Goal: Information Seeking & Learning: Learn about a topic

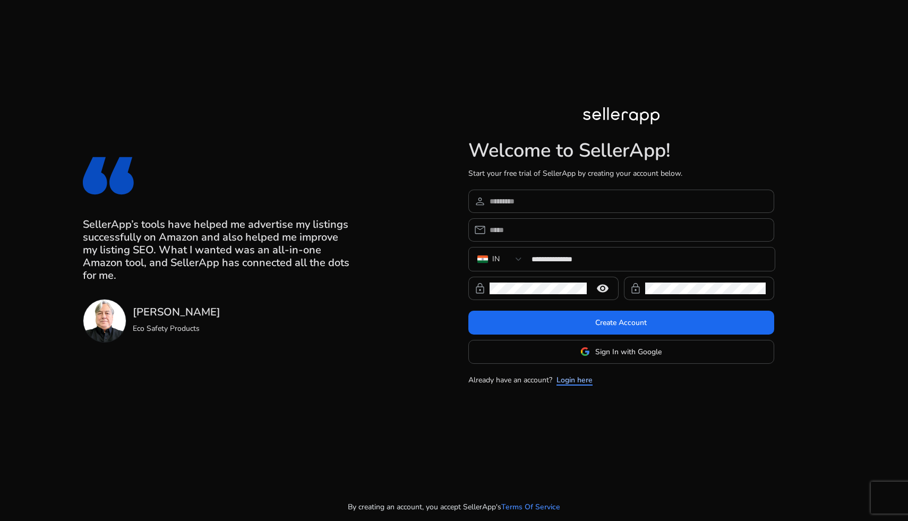
click at [578, 380] on link "Login here" at bounding box center [574, 379] width 36 height 11
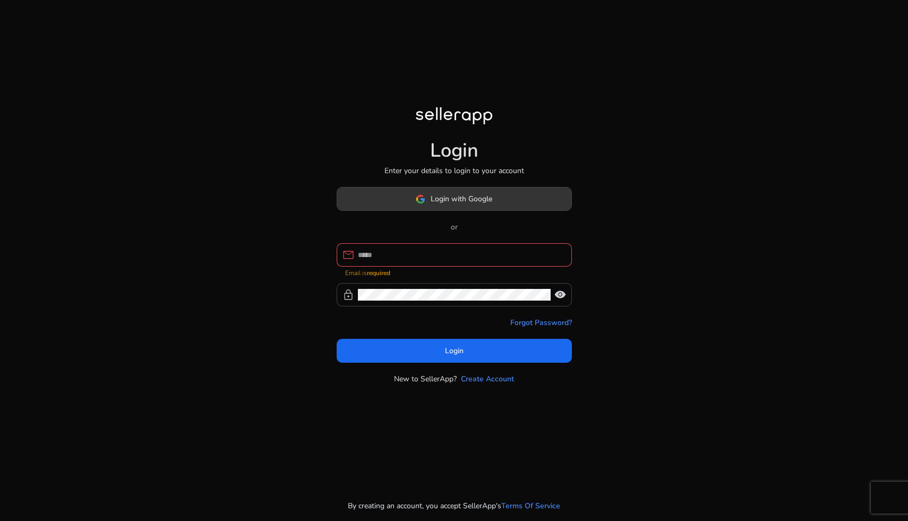
click at [540, 200] on span at bounding box center [454, 198] width 234 height 25
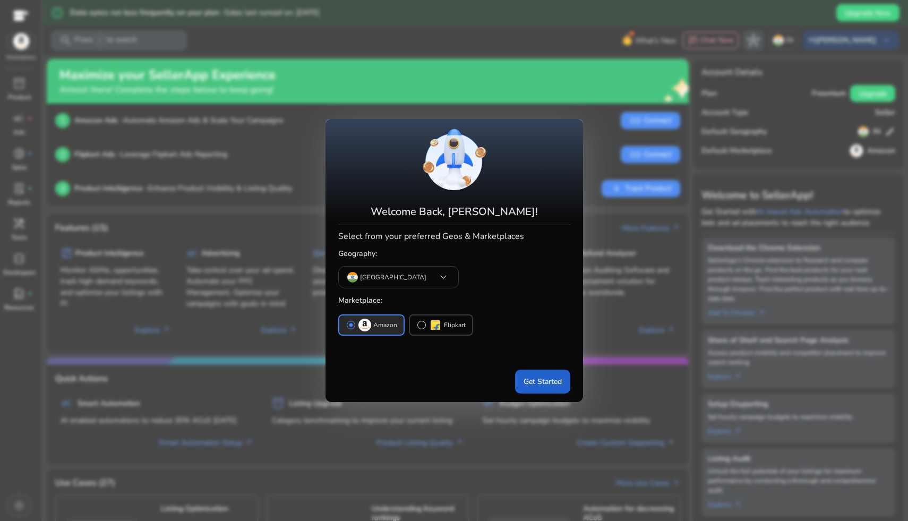
click at [535, 378] on span "Get Started" at bounding box center [542, 381] width 38 height 11
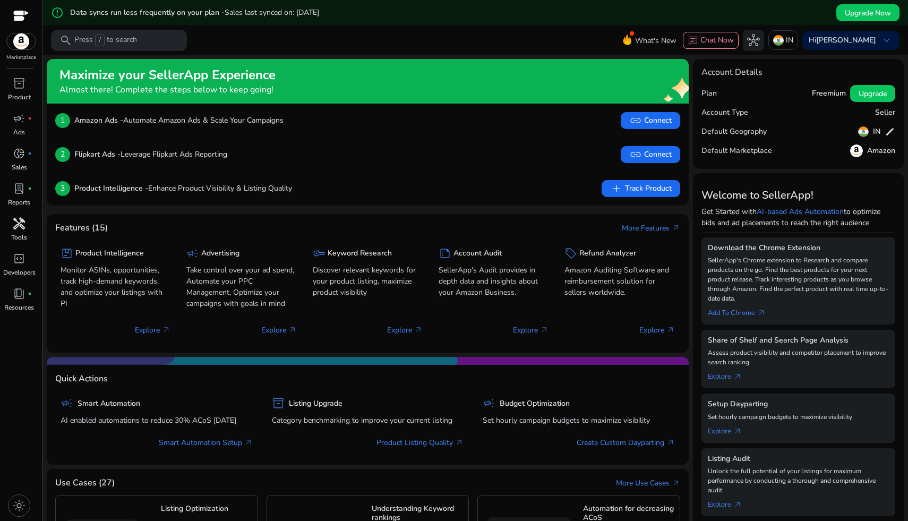
click at [14, 228] on span "handyman" at bounding box center [19, 223] width 13 height 13
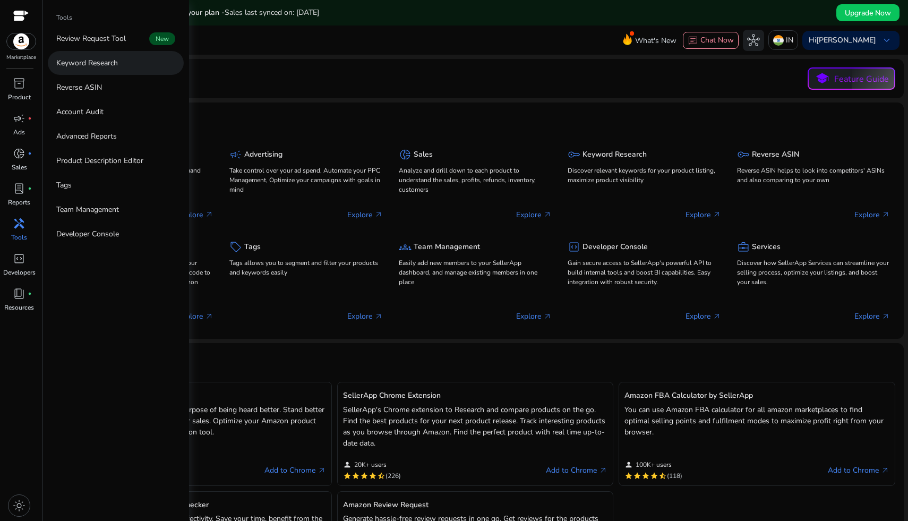
click at [137, 68] on link "Keyword Research" at bounding box center [116, 63] width 136 height 24
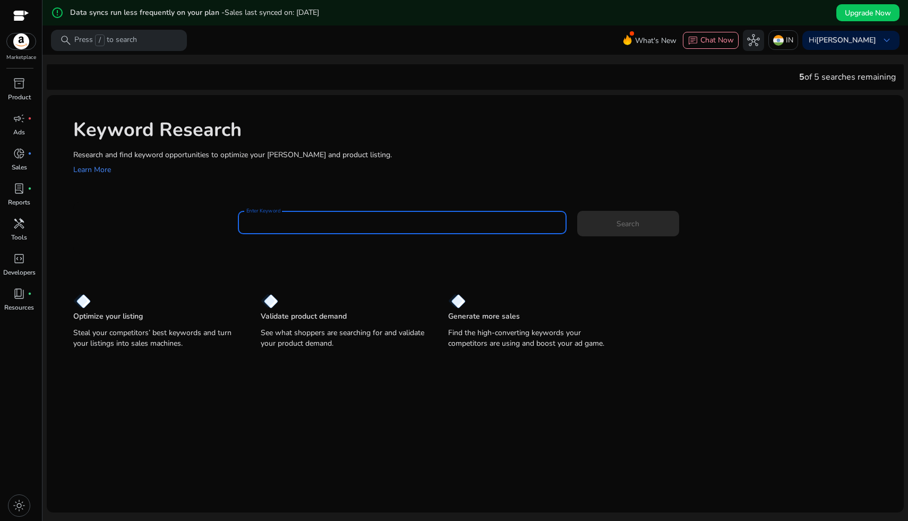
click at [300, 227] on input "Enter Keyword" at bounding box center [402, 223] width 312 height 12
click at [577, 211] on button "Search" at bounding box center [628, 223] width 102 height 25
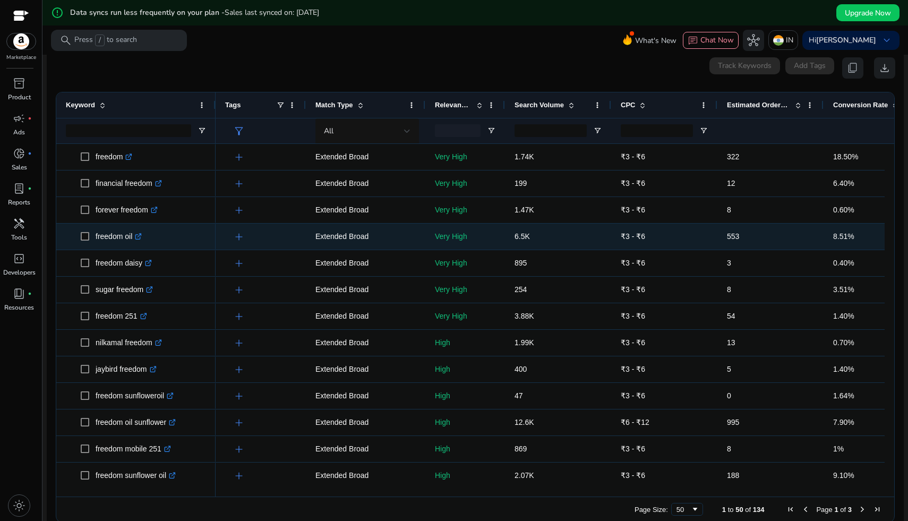
scroll to position [152, 0]
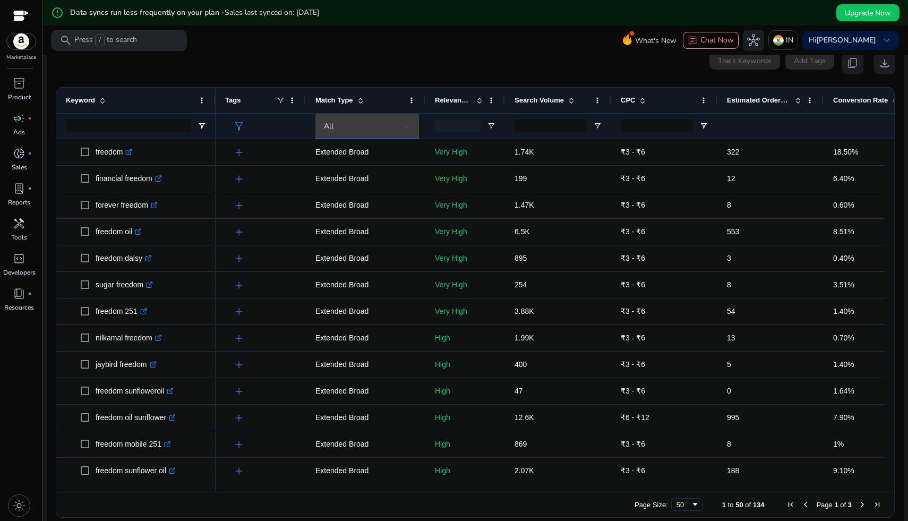
click at [368, 122] on div "All" at bounding box center [364, 126] width 80 height 12
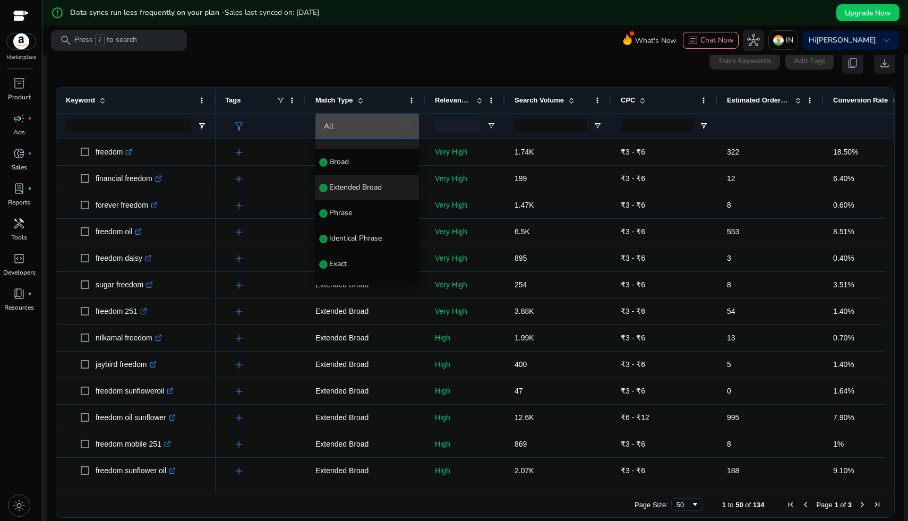
scroll to position [41, 0]
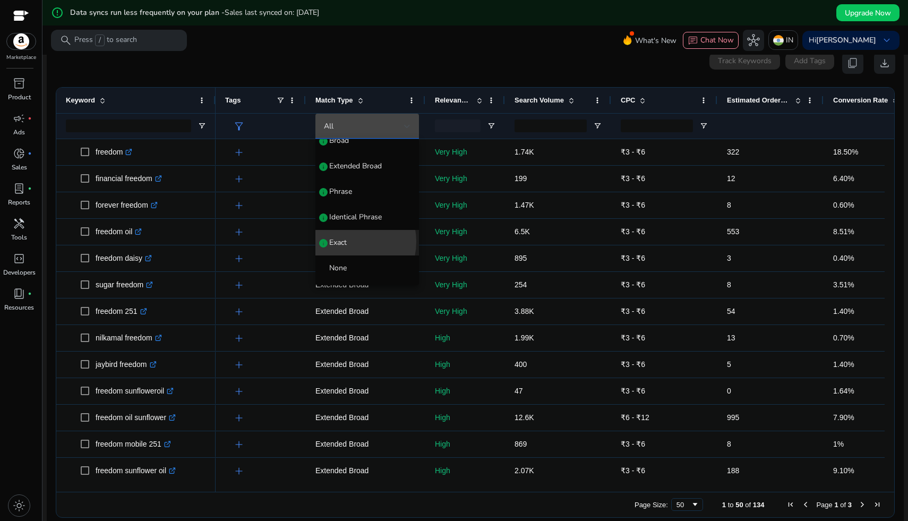
click at [346, 242] on span "Exact" at bounding box center [338, 242] width 18 height 11
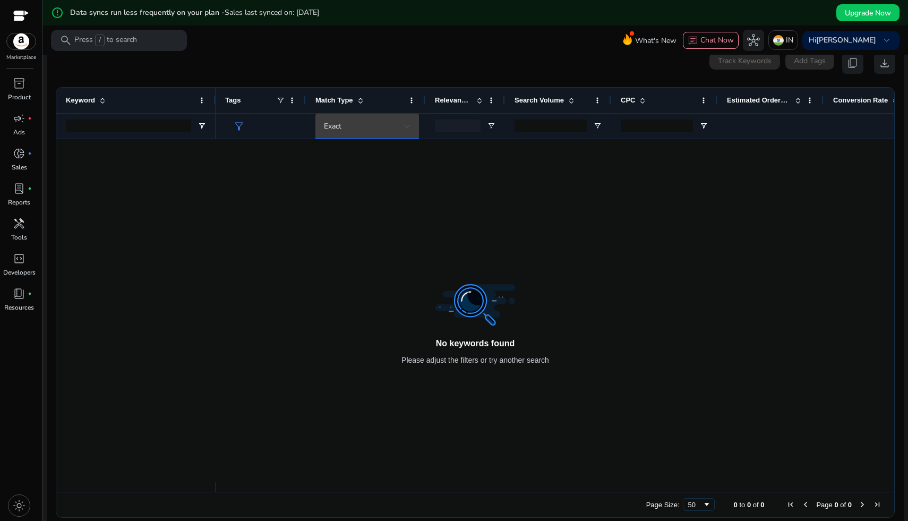
click at [387, 133] on div "Exact" at bounding box center [367, 126] width 87 height 25
click at [357, 242] on span "Identical Phrase" at bounding box center [355, 247] width 53 height 11
click at [391, 118] on div "Identical Phrase" at bounding box center [367, 126] width 87 height 25
click at [351, 227] on span "Phrase" at bounding box center [340, 232] width 23 height 11
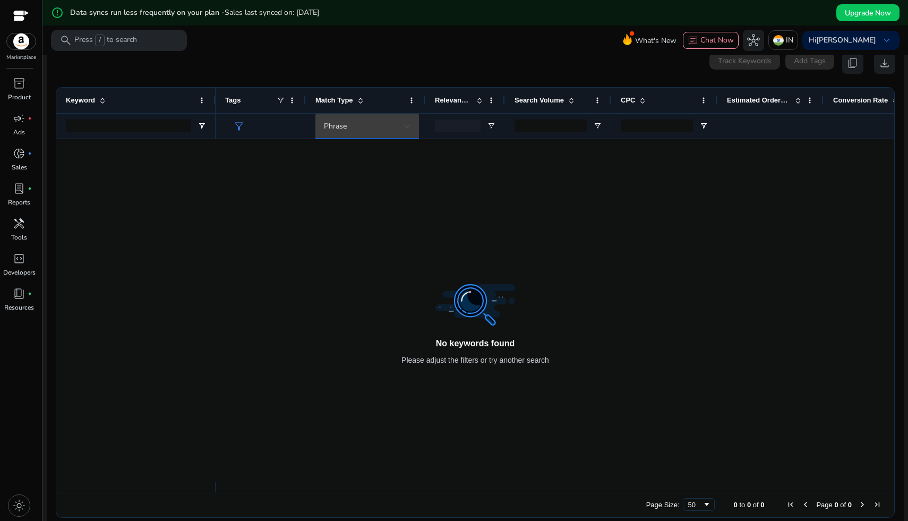
click at [386, 126] on div "Phrase" at bounding box center [364, 126] width 80 height 12
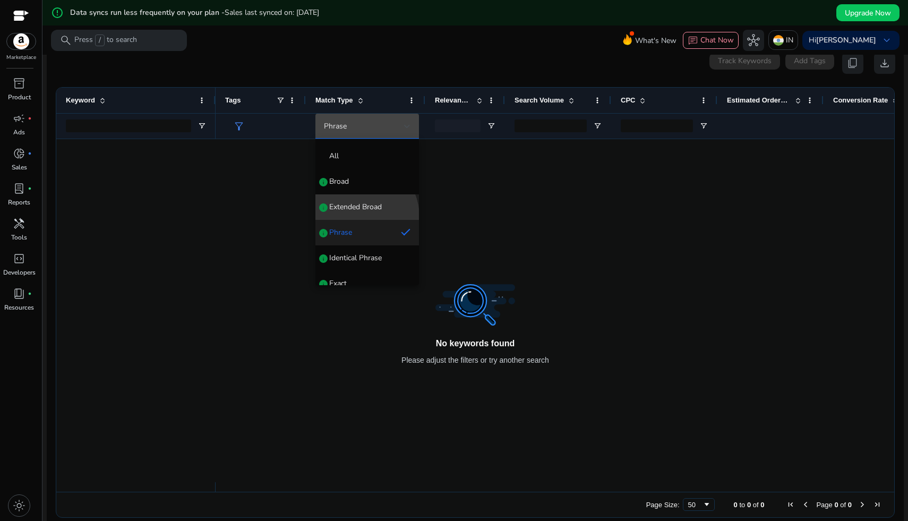
click at [358, 217] on mat-option "Extended Broad info" at bounding box center [367, 206] width 104 height 25
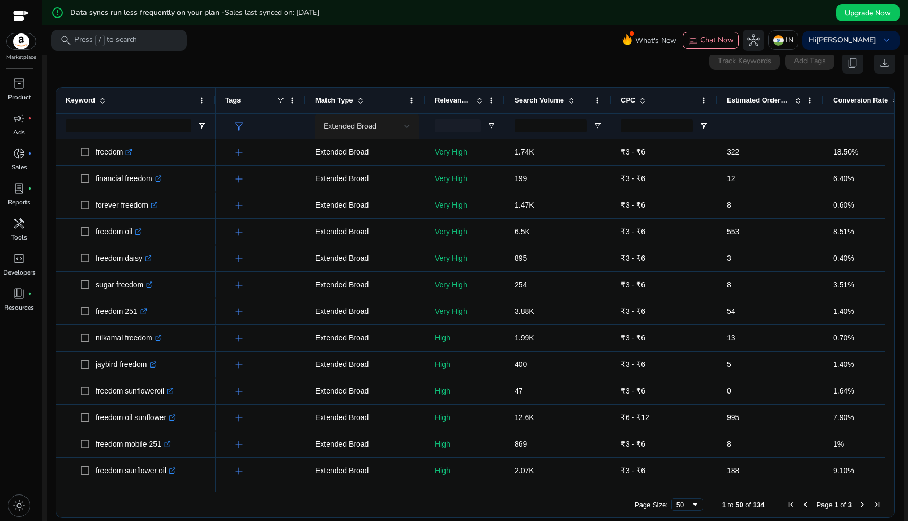
click at [386, 117] on div "Extended Broad" at bounding box center [367, 126] width 87 height 25
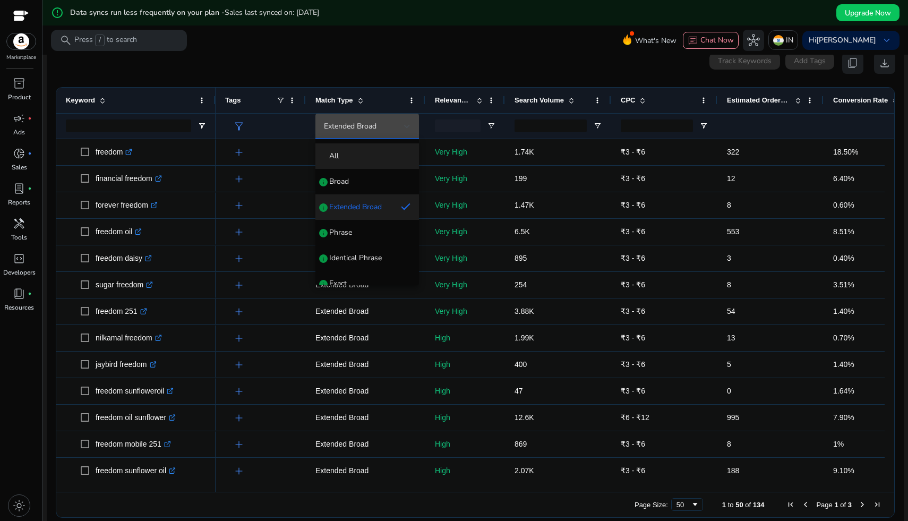
click at [365, 153] on span "All" at bounding box center [367, 156] width 87 height 11
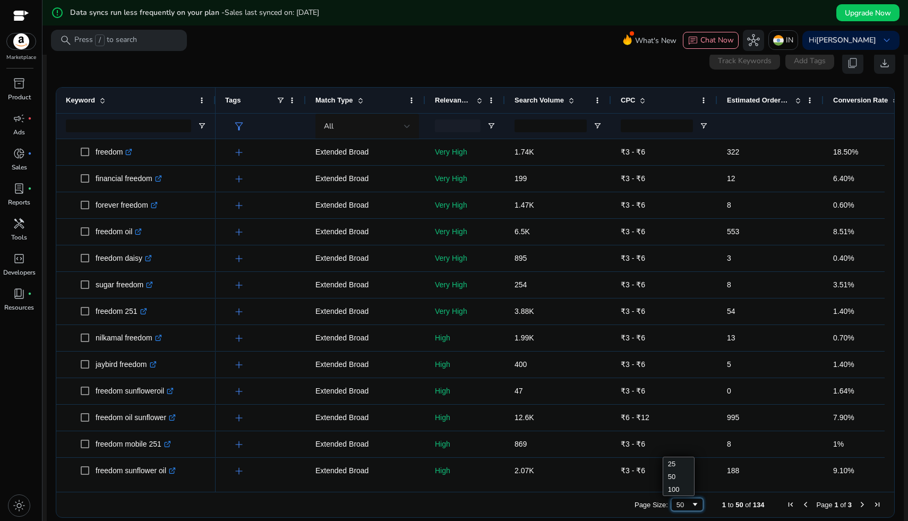
click at [691, 503] on span "Page Size" at bounding box center [695, 504] width 8 height 8
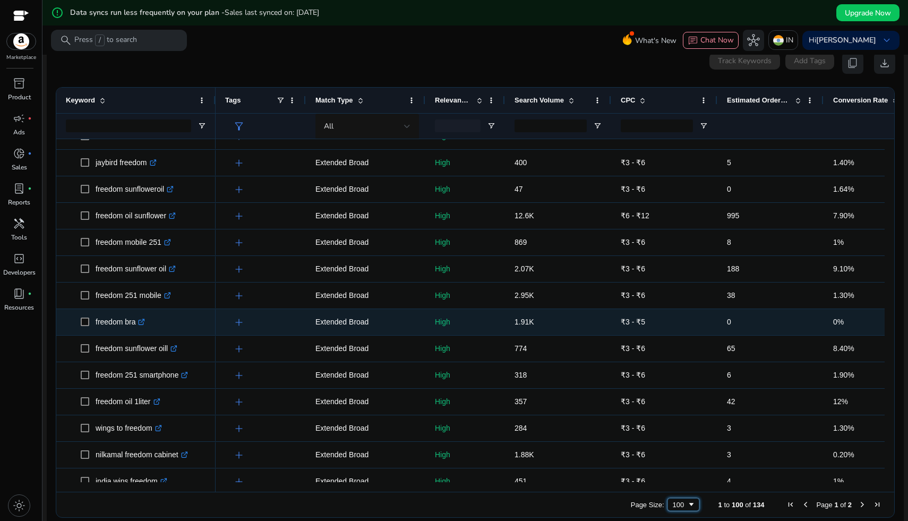
scroll to position [216, 0]
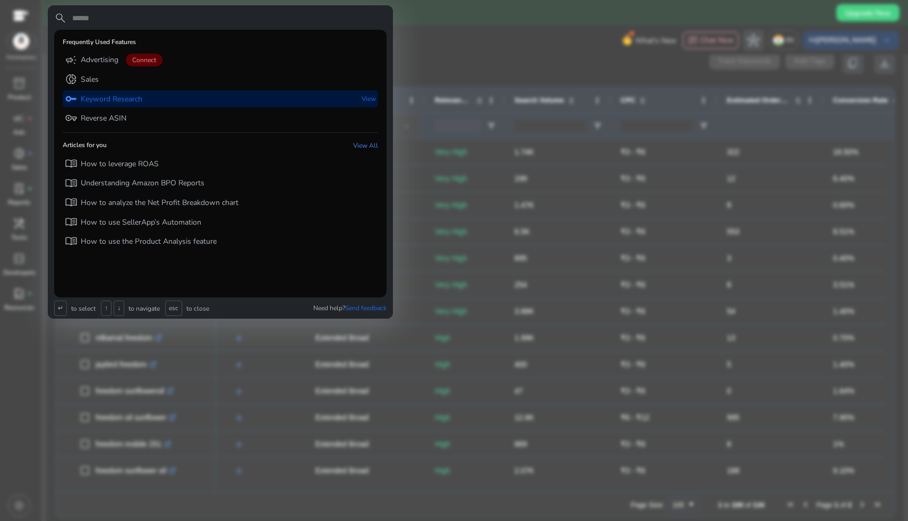
click at [193, 99] on div "key Keyword Research View" at bounding box center [220, 99] width 315 height 18
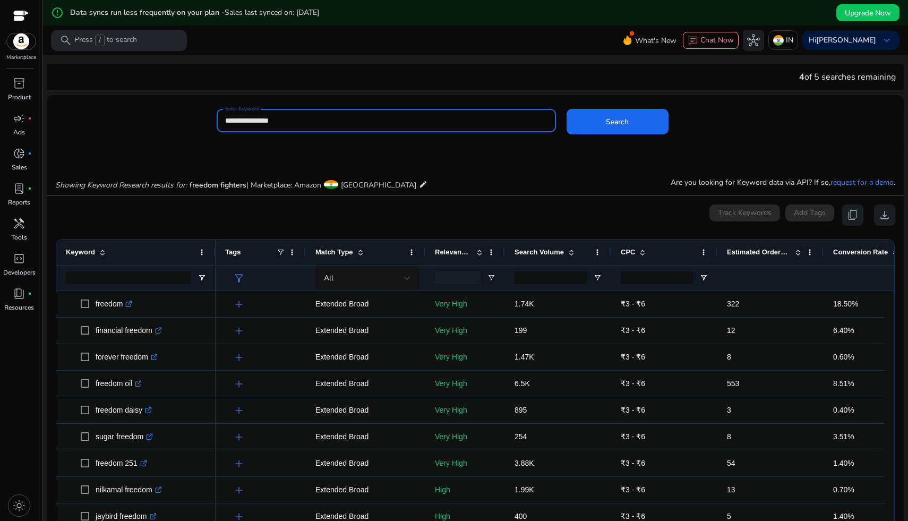
click at [440, 124] on input "**********" at bounding box center [386, 121] width 322 height 12
type input "**********"
